Goal: Information Seeking & Learning: Find specific fact

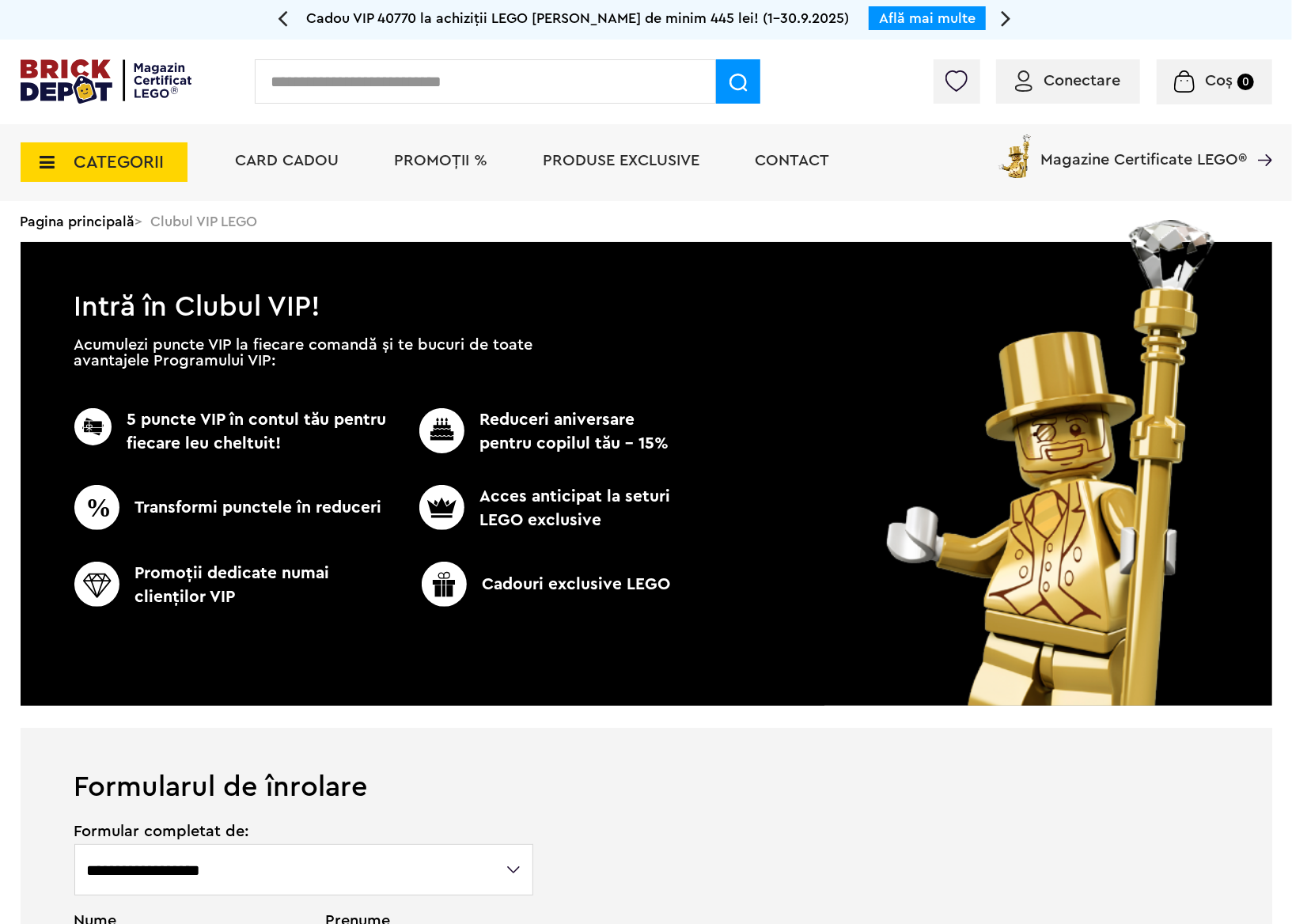
click at [421, 98] on input "text" at bounding box center [485, 81] width 461 height 45
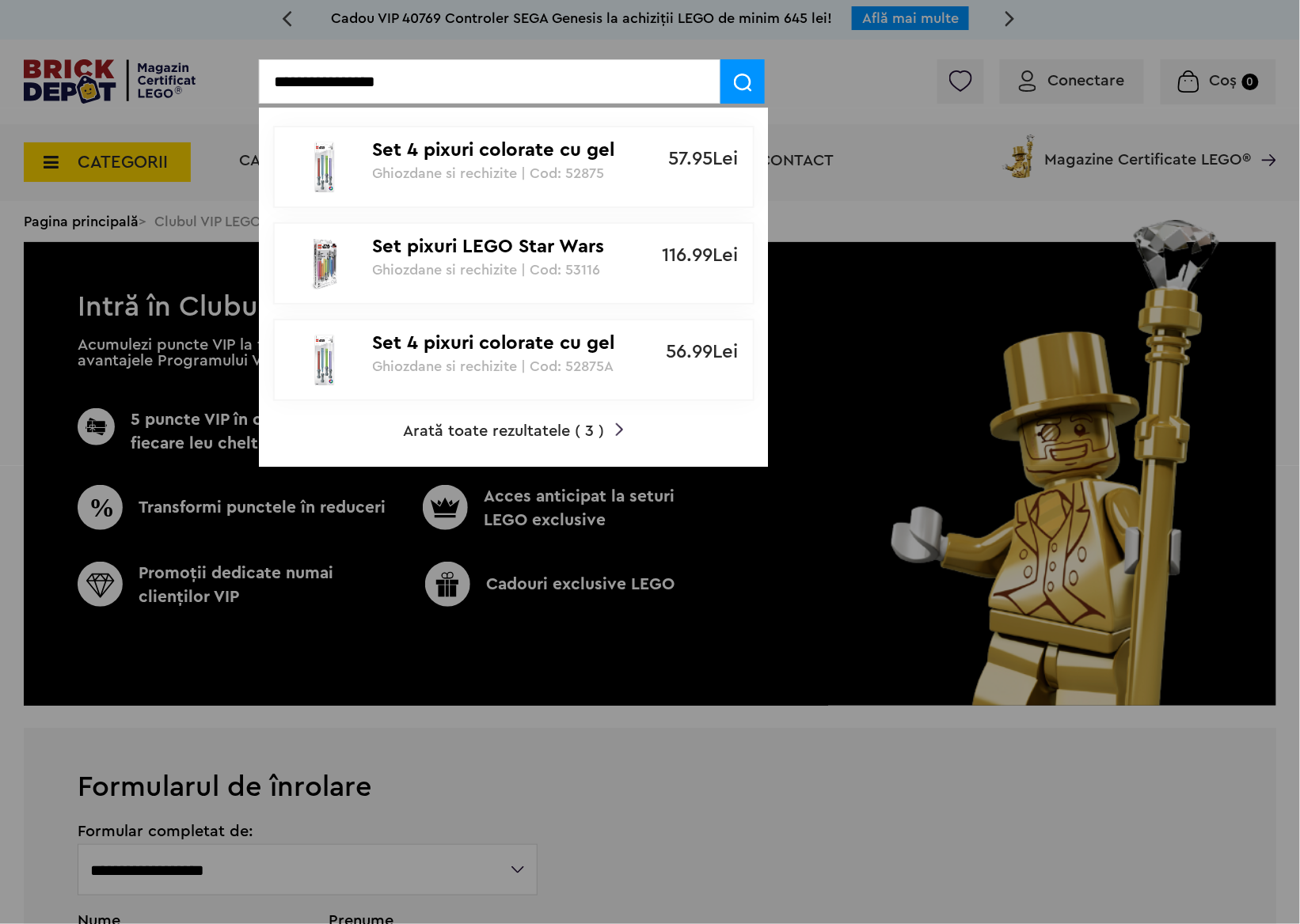
type input "**********"
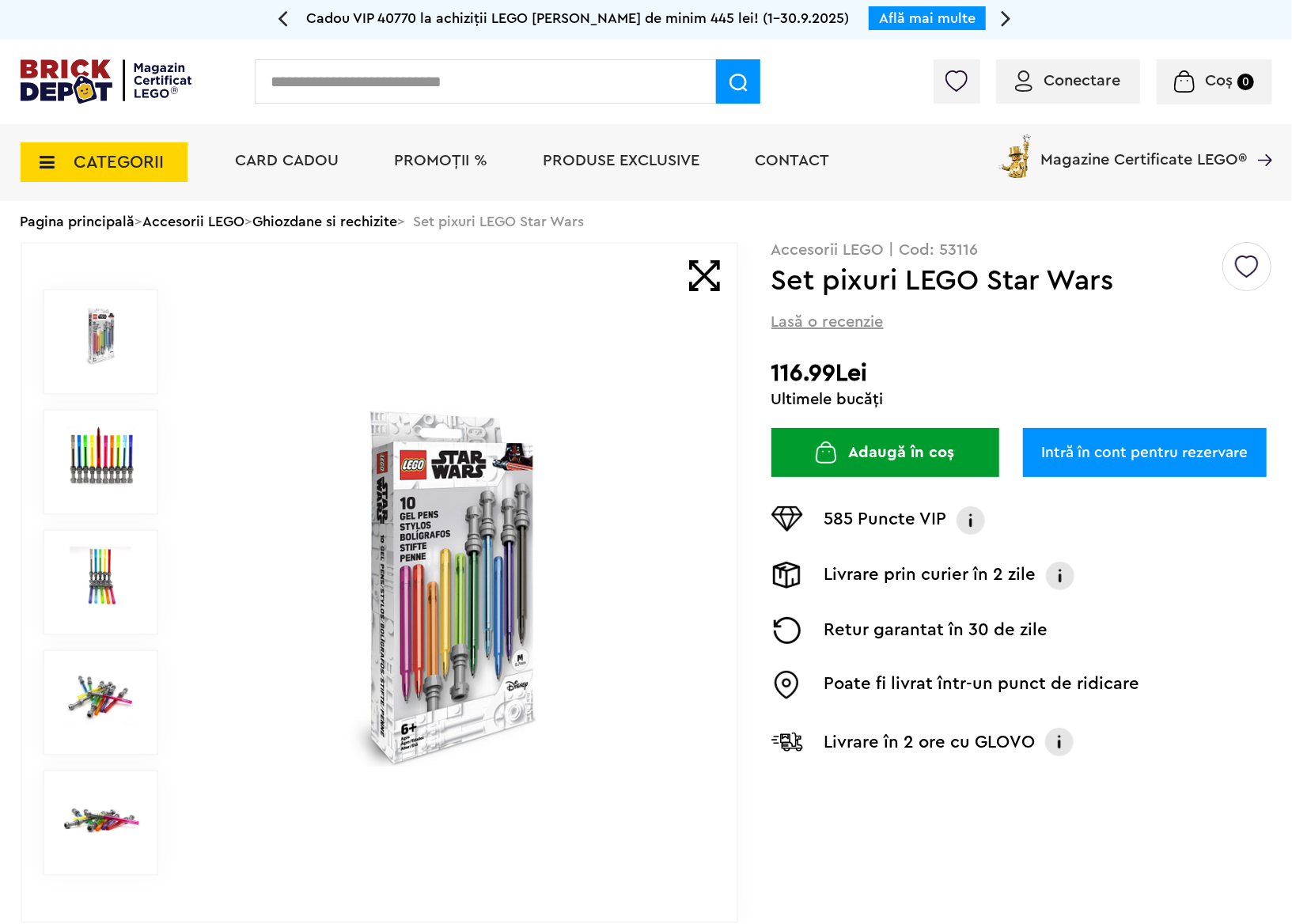
drag, startPoint x: 937, startPoint y: 245, endPoint x: 994, endPoint y: 240, distance: 57.2
drag, startPoint x: 994, startPoint y: 240, endPoint x: 956, endPoint y: 270, distance: 48.4
click at [962, 273] on h1 "Set pixuri LEGO Star Wars" at bounding box center [995, 281] width 449 height 28
drag, startPoint x: 940, startPoint y: 247, endPoint x: 985, endPoint y: 250, distance: 45.1
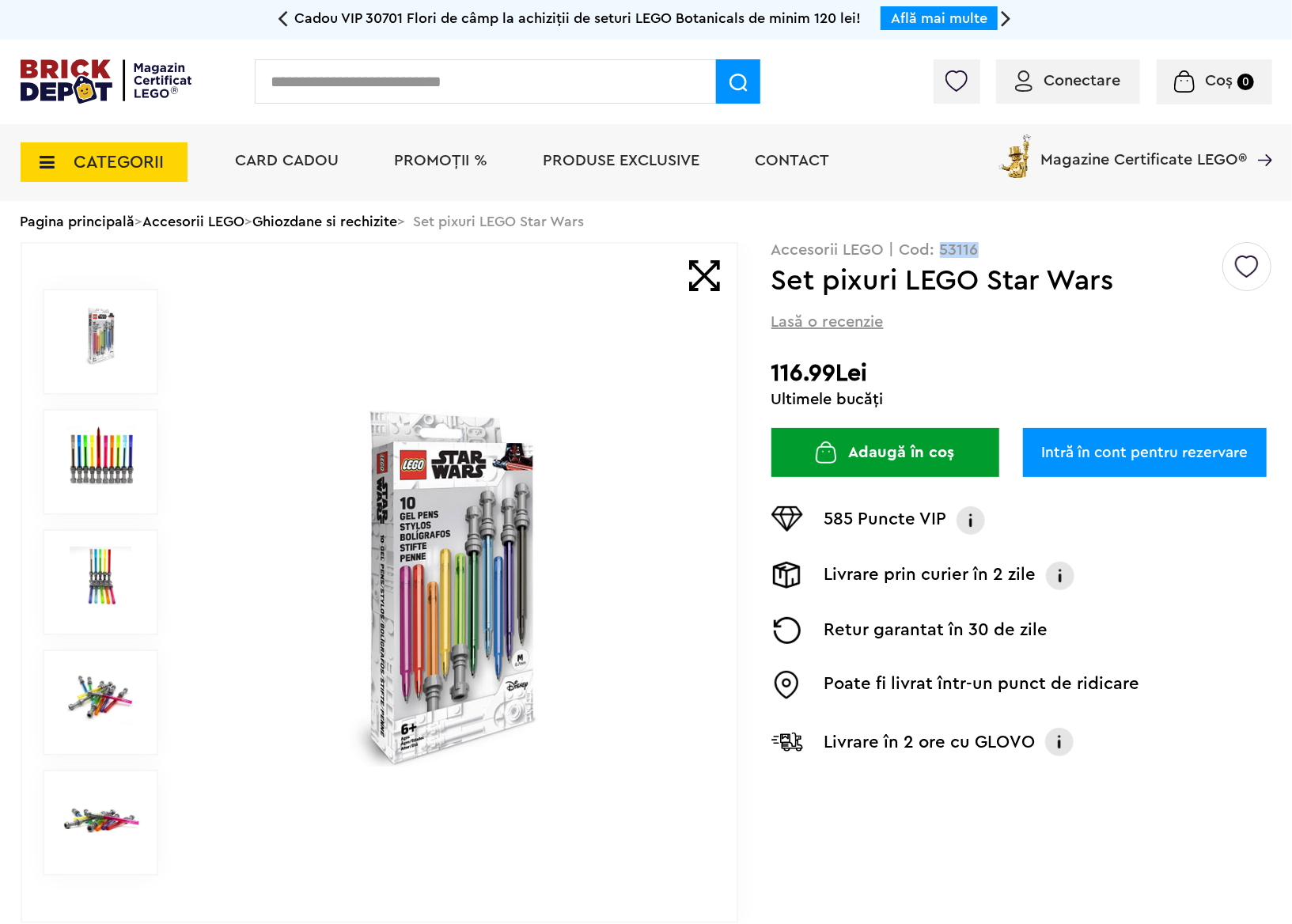
click at [985, 250] on p "Accesorii LEGO | Cod: 53116" at bounding box center [1021, 250] width 501 height 16
drag, startPoint x: 985, startPoint y: 250, endPoint x: 953, endPoint y: 251, distance: 32.0
copy p "53116"
